Goal: Task Accomplishment & Management: Manage account settings

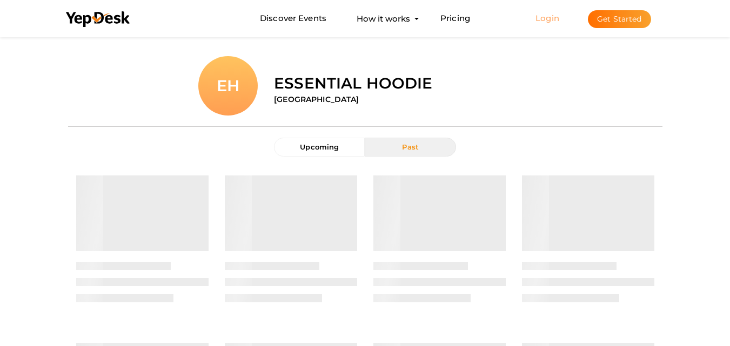
click at [550, 18] on link "Login" at bounding box center [548, 18] width 24 height 10
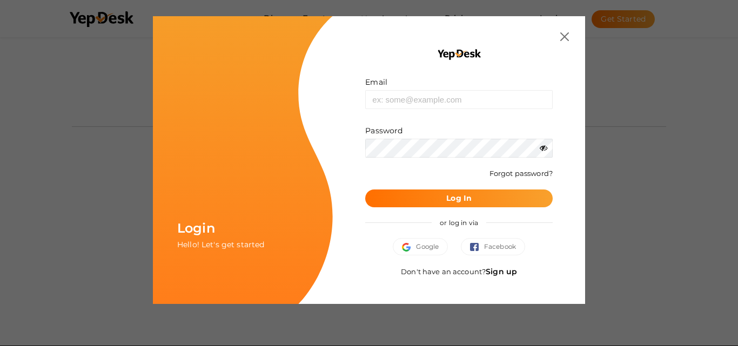
click at [502, 279] on div "Don't have an account? Sign up" at bounding box center [459, 277] width 188 height 22
click at [502, 272] on link "Sign up" at bounding box center [501, 272] width 31 height 10
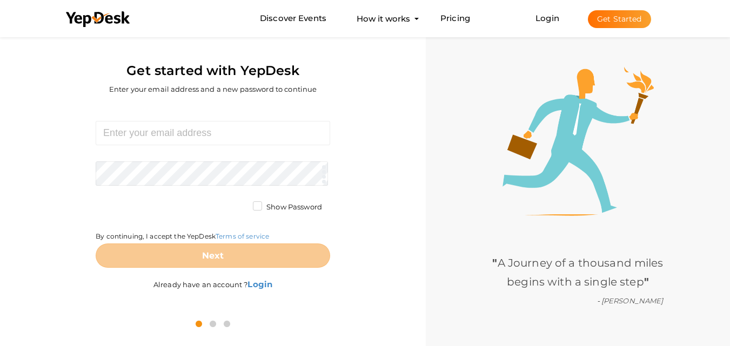
scroll to position [35, 0]
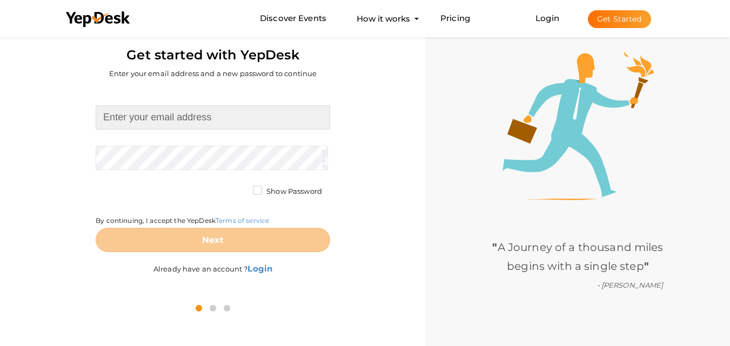
click at [145, 119] on input at bounding box center [213, 117] width 235 height 24
type input "[EMAIL_ADDRESS][DOMAIN_NAME]"
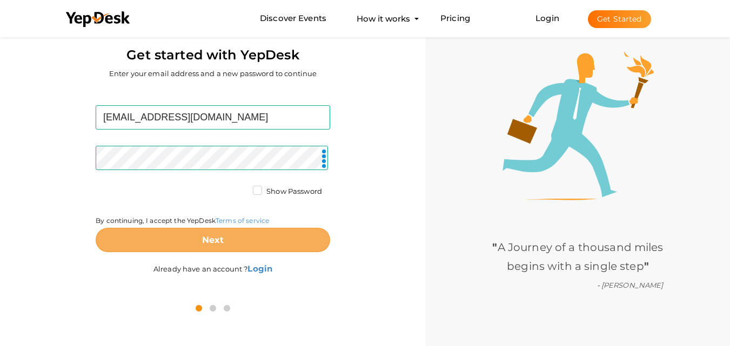
click at [205, 238] on b "Next" at bounding box center [213, 240] width 22 height 10
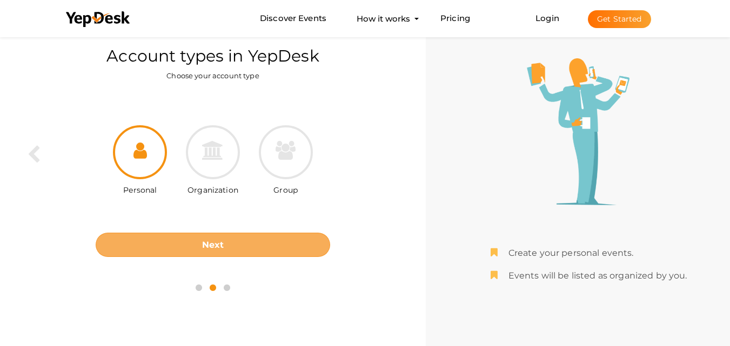
click at [211, 245] on b "Next" at bounding box center [213, 245] width 22 height 10
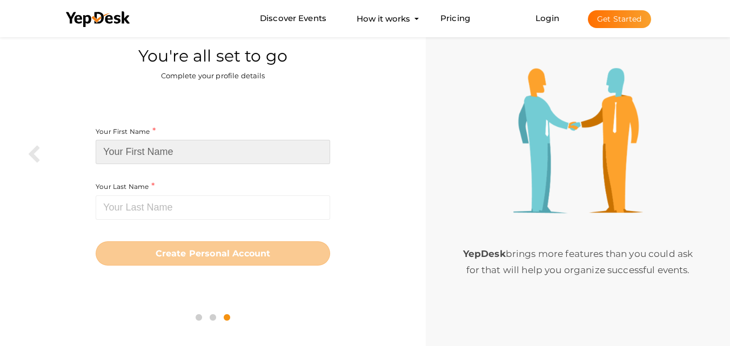
click at [140, 159] on input at bounding box center [213, 152] width 235 height 24
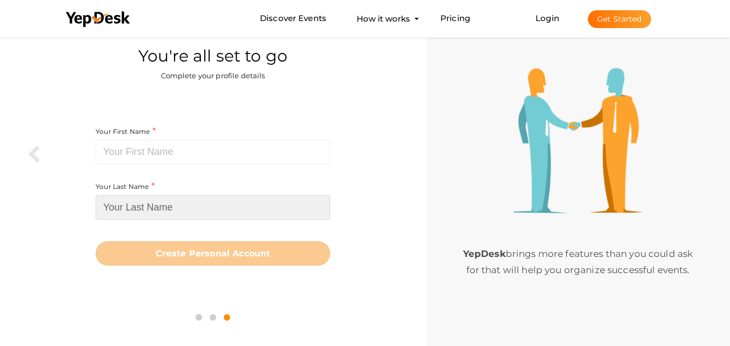
click at [149, 206] on input at bounding box center [213, 208] width 235 height 24
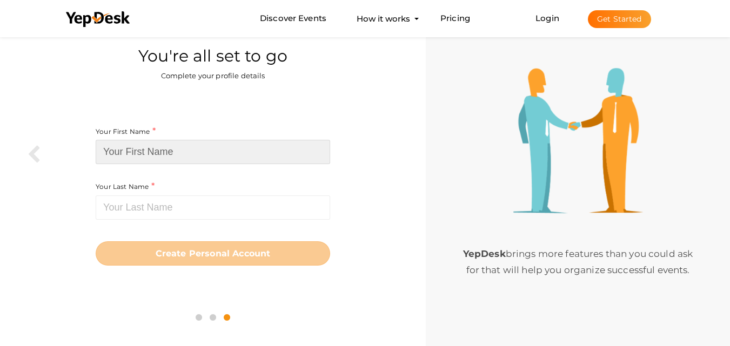
click at [169, 145] on input at bounding box center [213, 152] width 235 height 24
paste input "white fox tracksuit"
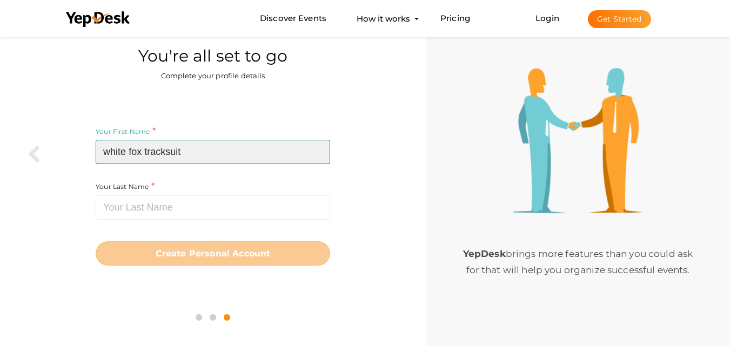
click at [148, 149] on input "white fox tracksuit" at bounding box center [213, 152] width 235 height 24
type input "white fox"
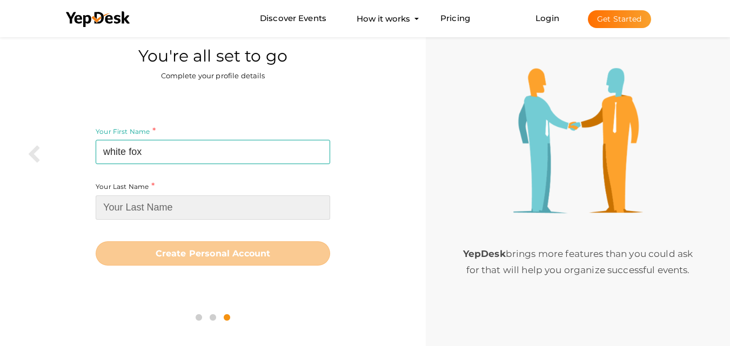
click at [148, 201] on input at bounding box center [213, 208] width 235 height 24
paste input "tracksuit"
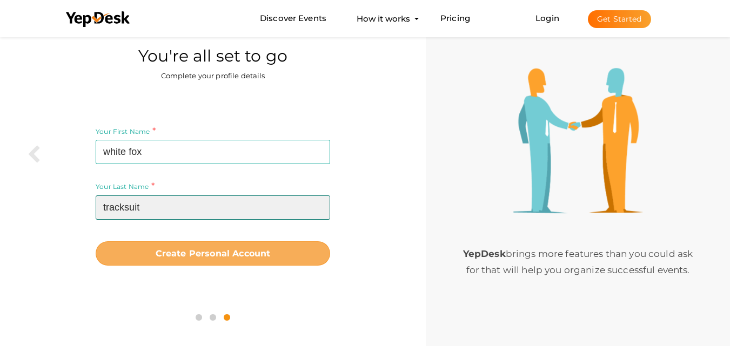
type input "tracksuit"
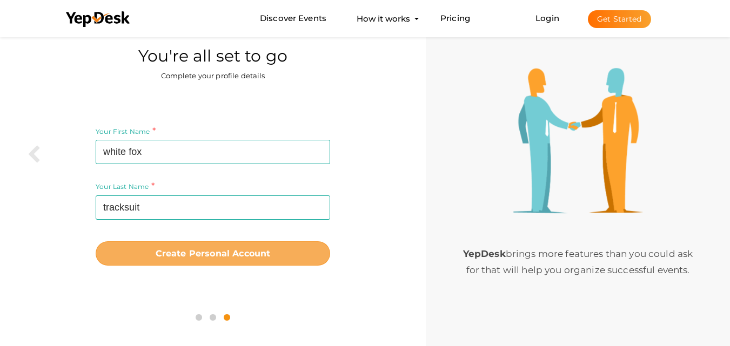
click at [214, 256] on b "Create Personal Account" at bounding box center [213, 254] width 115 height 10
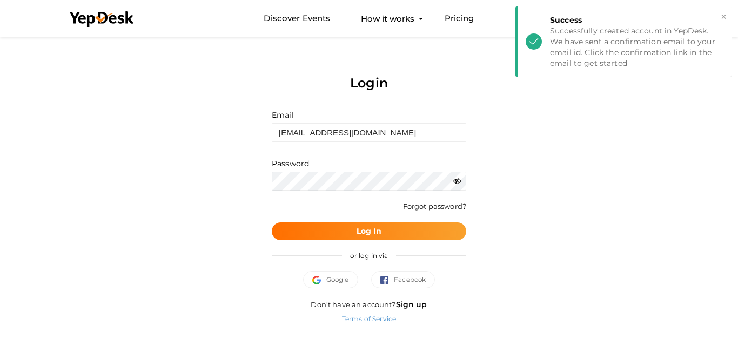
drag, startPoint x: 620, startPoint y: 158, endPoint x: 545, endPoint y: 205, distance: 88.2
click at [620, 158] on div "Login Email whitefoxclothing16@gmail.com Invalid email. Password Wrong Credenti…" at bounding box center [369, 186] width 632 height 303
click at [368, 238] on button "Log In" at bounding box center [369, 232] width 195 height 18
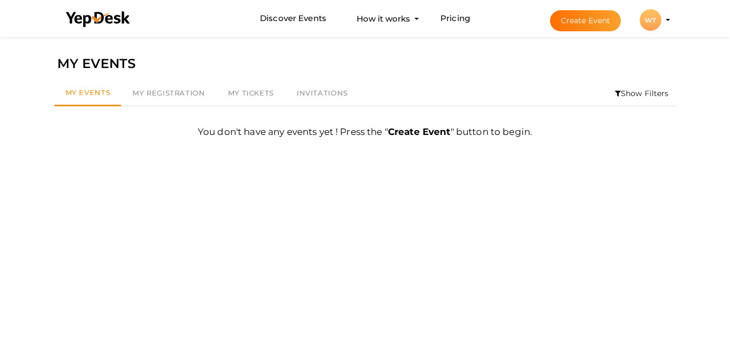
click at [647, 26] on div "WT" at bounding box center [651, 20] width 22 height 22
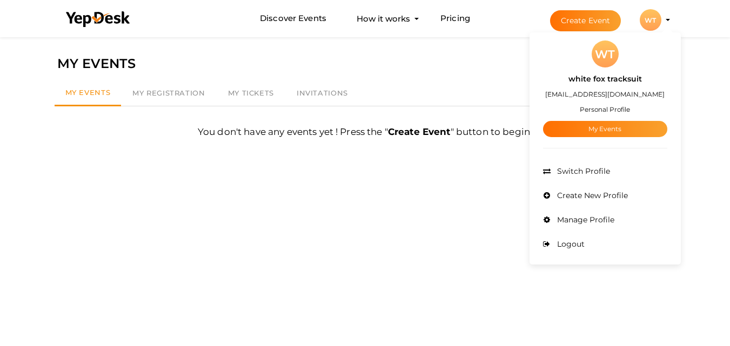
click at [603, 221] on span "Manage Profile" at bounding box center [585, 220] width 60 height 10
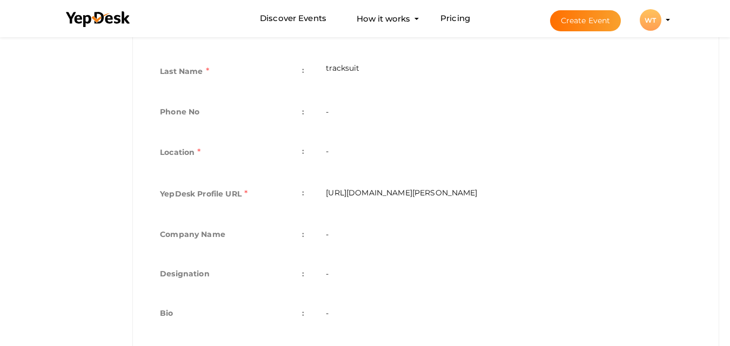
scroll to position [288, 0]
click at [343, 156] on td "-" at bounding box center [509, 153] width 388 height 42
click at [330, 151] on td "-" at bounding box center [509, 153] width 388 height 42
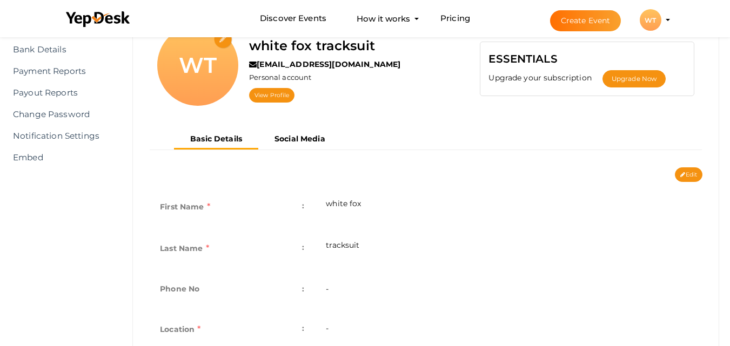
scroll to position [144, 0]
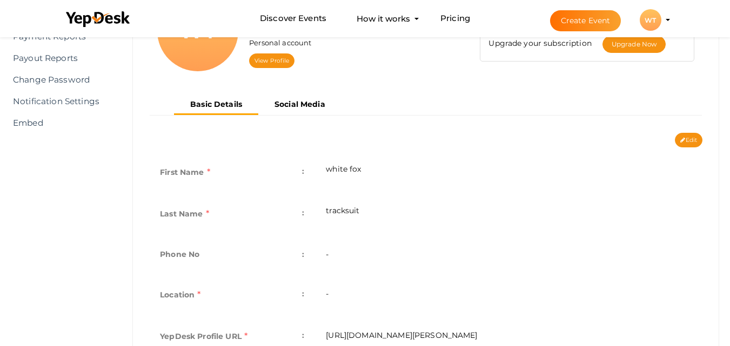
click at [703, 141] on div "Edit Cancel Save" at bounding box center [426, 140] width 570 height 15
click at [692, 137] on button "Edit" at bounding box center [689, 140] width 28 height 15
type input "white fox"
type input "tracksuit"
type input "[PERSON_NAME]-tracksuit"
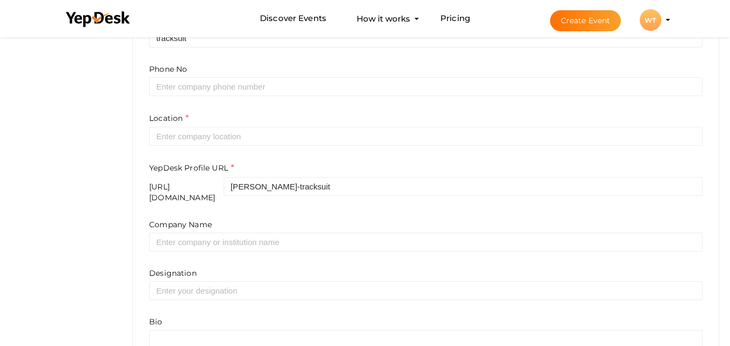
scroll to position [361, 0]
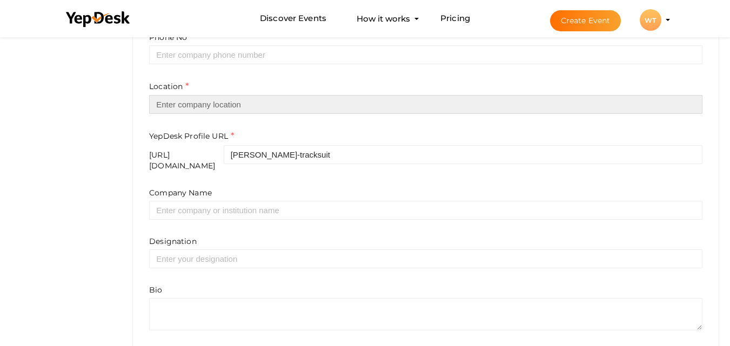
click at [211, 107] on input "text" at bounding box center [425, 104] width 553 height 19
click at [212, 107] on input "text" at bounding box center [425, 104] width 553 height 19
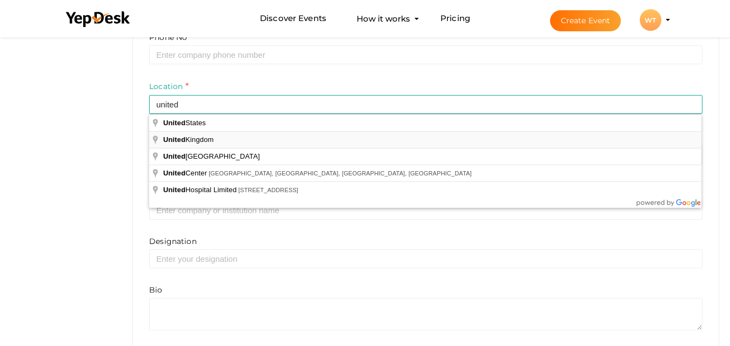
type input "[GEOGRAPHIC_DATA]"
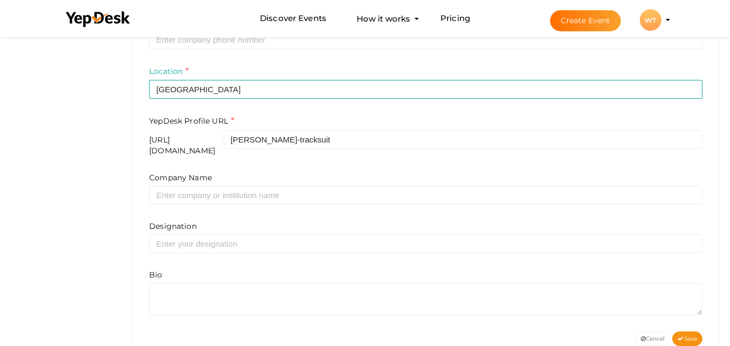
scroll to position [399, 0]
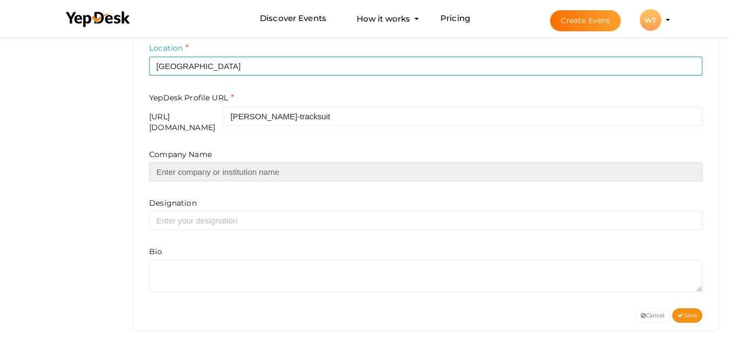
click at [237, 163] on input "text" at bounding box center [425, 172] width 553 height 19
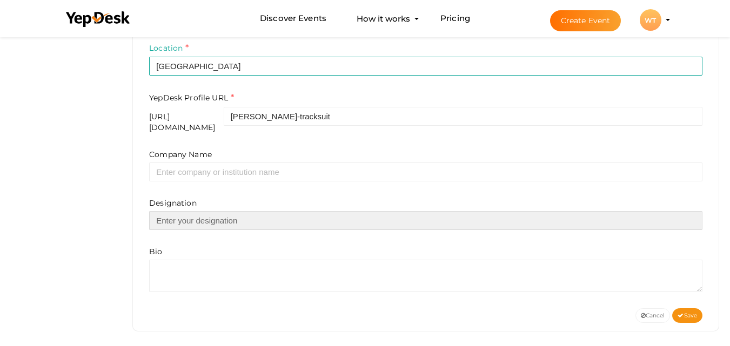
click at [224, 219] on input "text" at bounding box center [425, 220] width 553 height 19
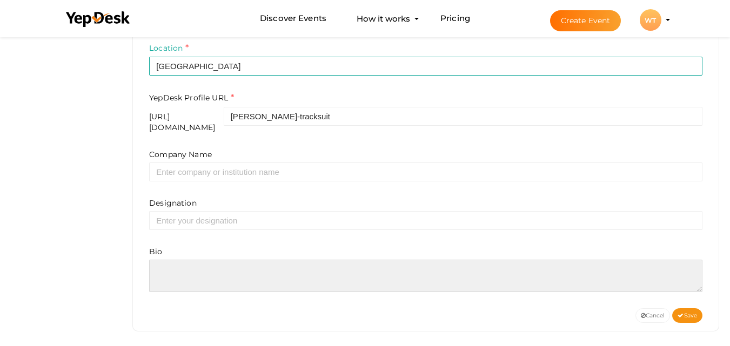
click at [245, 271] on textarea at bounding box center [425, 276] width 553 height 32
paste textarea "Shop authentic White Fox Tracksuit UK – black, grey, pink, blue beige Oversized…"
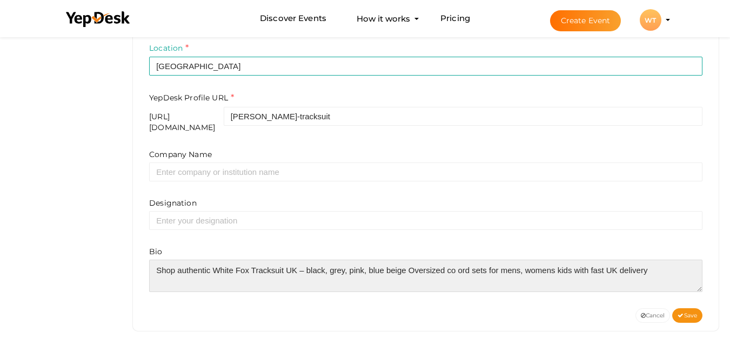
scroll to position [5, 0]
paste textarea "[URL][DOMAIN_NAME]"
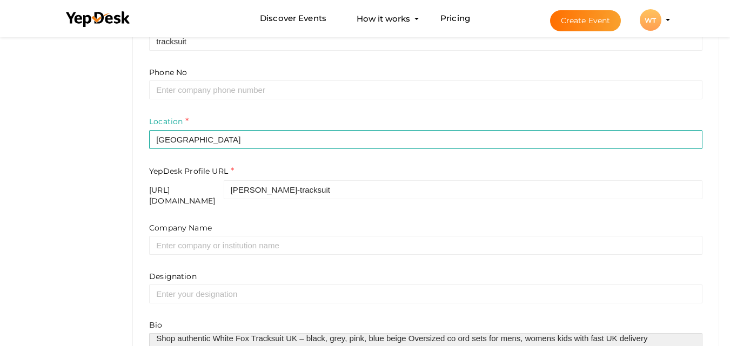
scroll to position [399, 0]
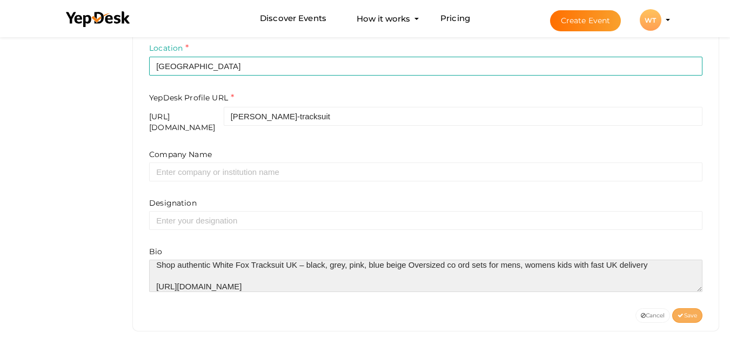
type textarea "Shop authentic White Fox Tracksuit UK – black, grey, pink, blue beige Oversized…"
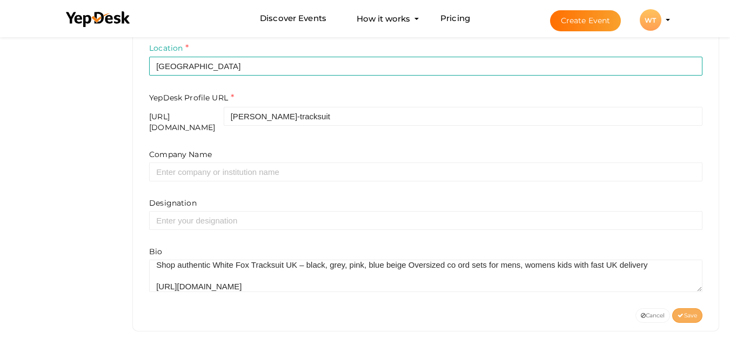
click at [696, 315] on button "Save" at bounding box center [687, 316] width 30 height 15
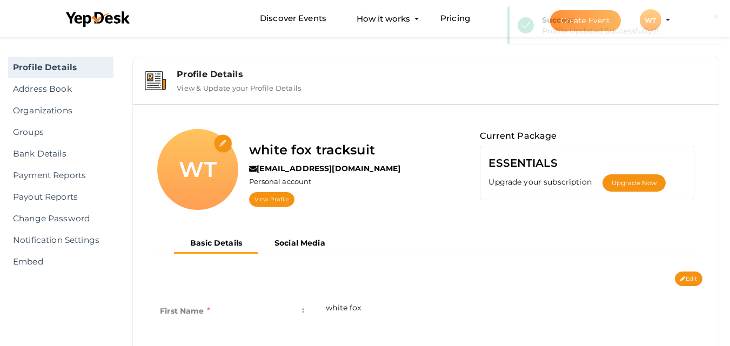
scroll to position [0, 0]
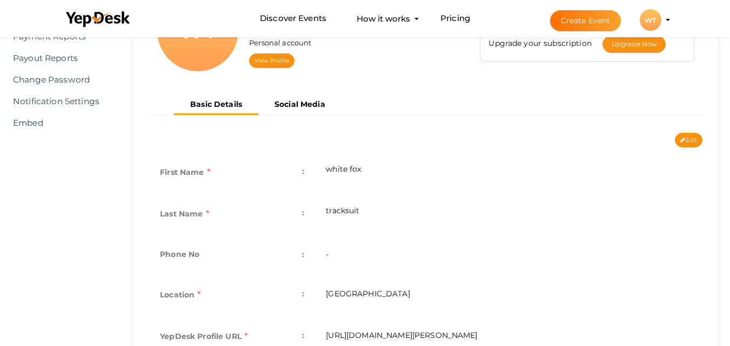
click at [304, 105] on b "Social Media" at bounding box center [300, 104] width 51 height 10
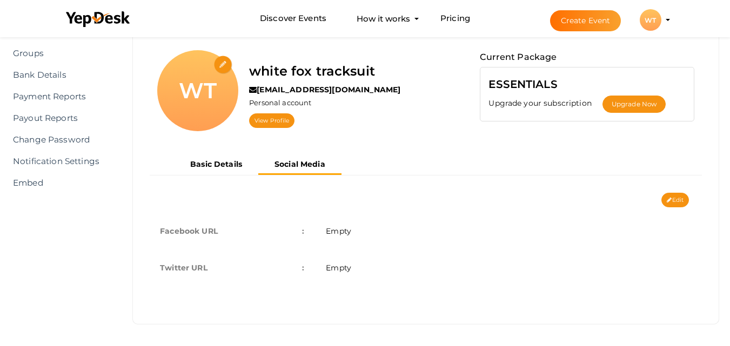
scroll to position [84, 0]
click at [668, 199] on icon at bounding box center [669, 201] width 5 height 6
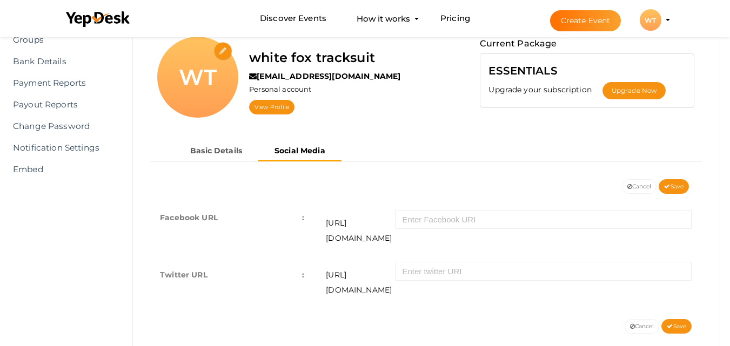
scroll to position [104, 0]
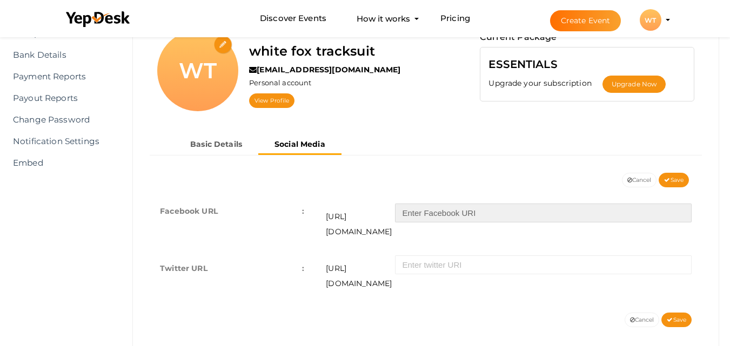
click at [447, 212] on input "text" at bounding box center [543, 213] width 297 height 19
paste input "[URL][DOMAIN_NAME]"
type input "[URL][DOMAIN_NAME]"
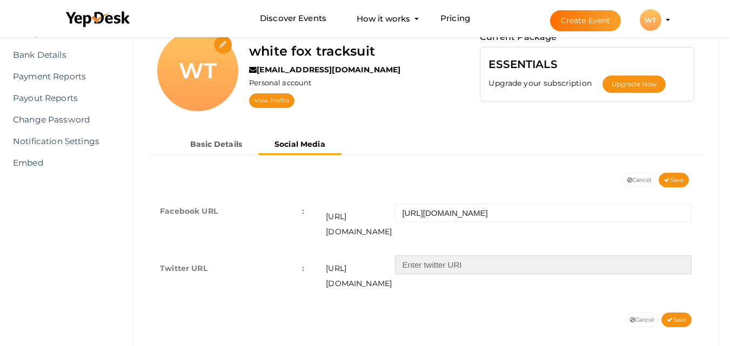
click at [433, 256] on input "text" at bounding box center [543, 265] width 297 height 19
paste input "[URL][DOMAIN_NAME]"
type input "[URL][DOMAIN_NAME]"
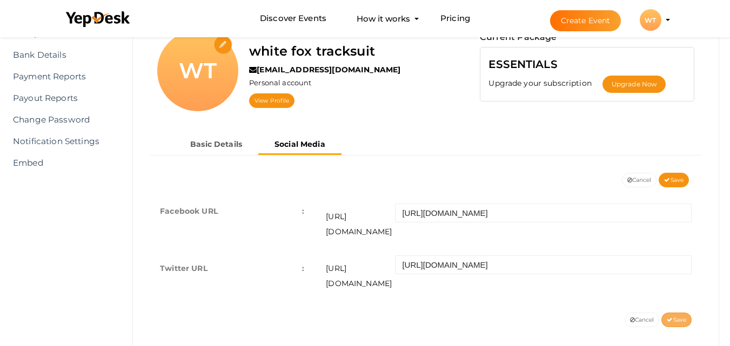
click at [680, 317] on span "Save" at bounding box center [676, 320] width 19 height 7
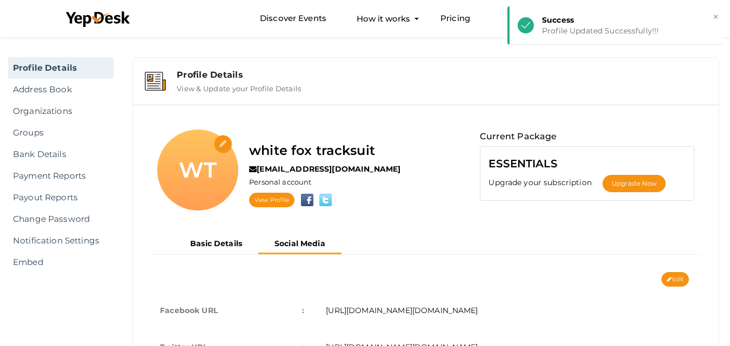
scroll to position [0, 0]
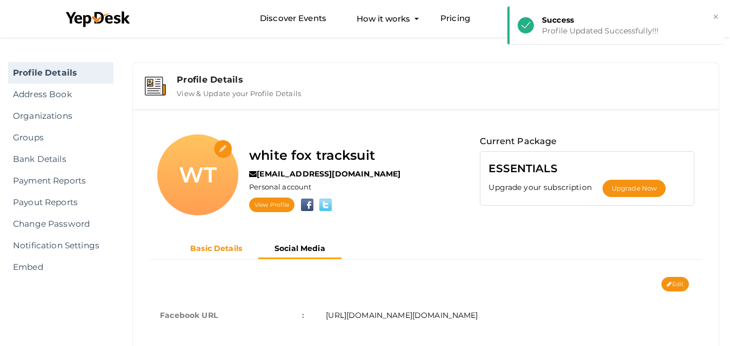
click at [229, 250] on b "Basic Details" at bounding box center [216, 249] width 52 height 10
